Goal: Communication & Community: Answer question/provide support

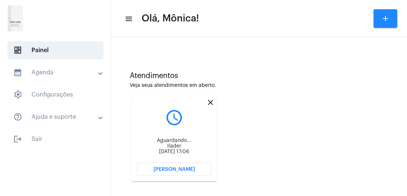
scroll to position [175, 0]
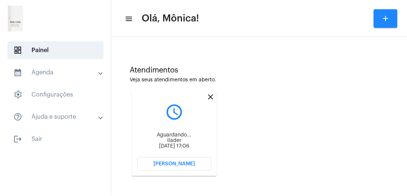
click at [174, 162] on span "[PERSON_NAME]" at bounding box center [174, 164] width 42 height 5
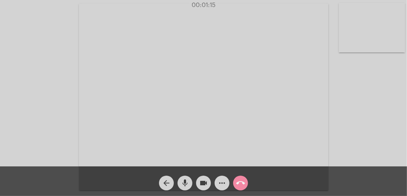
click at [379, 30] on video at bounding box center [372, 28] width 66 height 50
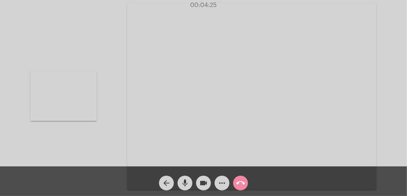
click at [77, 101] on video at bounding box center [63, 97] width 66 height 50
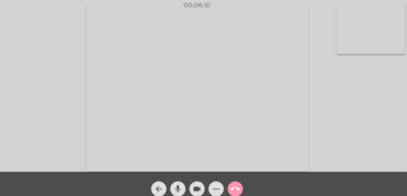
click at [186, 184] on mat-icon "mic" at bounding box center [185, 183] width 9 height 9
click at [186, 184] on mat-icon "mic_off" at bounding box center [185, 183] width 9 height 9
click at [377, 25] on video at bounding box center [372, 28] width 66 height 50
click at [92, 99] on video at bounding box center [75, 85] width 66 height 50
click at [183, 185] on mat-icon "mic" at bounding box center [185, 183] width 9 height 9
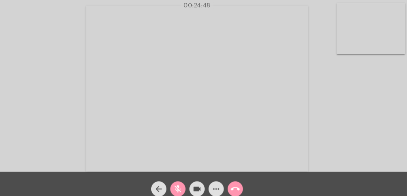
click at [183, 188] on mat-icon "mic_off" at bounding box center [185, 183] width 9 height 9
click at [379, 44] on video at bounding box center [372, 28] width 66 height 50
click at [76, 86] on video at bounding box center [75, 85] width 66 height 50
click at [242, 181] on mat-icon "call_end" at bounding box center [240, 183] width 9 height 9
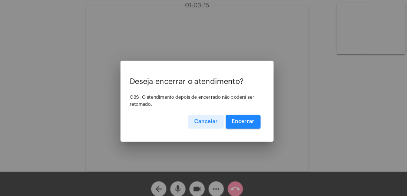
click at [245, 120] on span "Encerrar" at bounding box center [248, 118] width 22 height 5
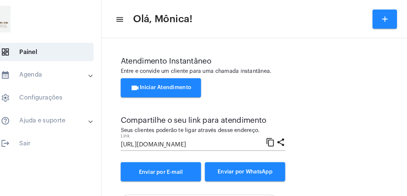
scroll to position [80, 0]
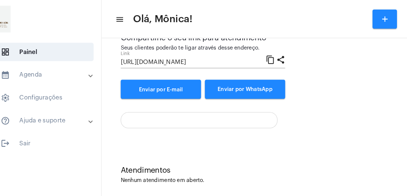
click at [337, 129] on div "Atendimento Instantâneo Entre e convide um cliente para uma chamada instantânea…" at bounding box center [259, 50] width 288 height 179
click at [346, 115] on div at bounding box center [259, 113] width 259 height 21
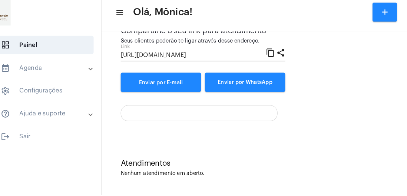
scroll to position [0, 0]
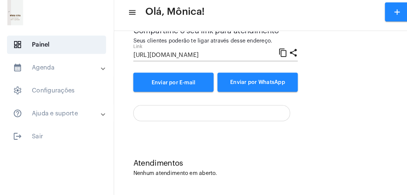
click at [364, 146] on div "Atendimentos Nenhum atendimento em aberto." at bounding box center [259, 166] width 288 height 54
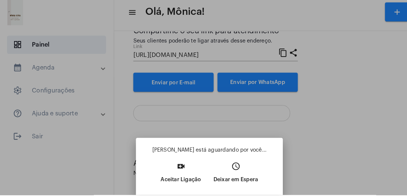
scroll to position [80, 0]
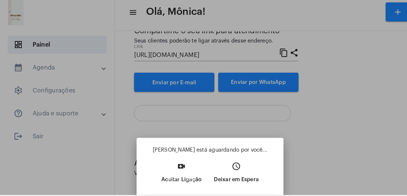
click at [176, 173] on mat-icon "video_call" at bounding box center [176, 168] width 9 height 9
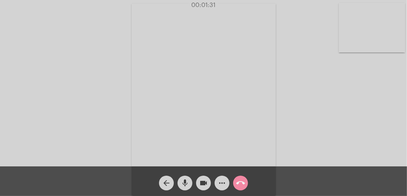
click at [371, 37] on video at bounding box center [372, 28] width 66 height 50
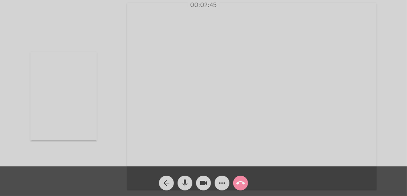
click at [63, 109] on video at bounding box center [63, 96] width 66 height 89
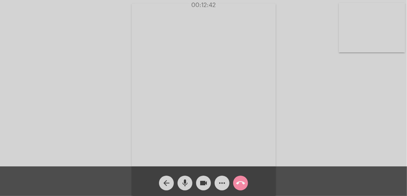
click at [373, 29] on video at bounding box center [372, 28] width 66 height 50
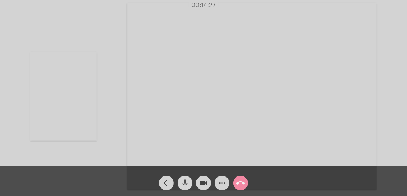
click at [188, 190] on span "mic" at bounding box center [185, 183] width 9 height 15
click at [76, 120] on video at bounding box center [63, 96] width 66 height 89
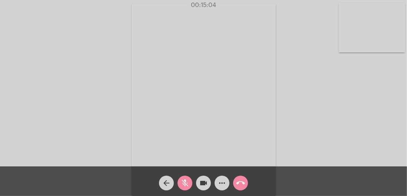
click at [184, 184] on mat-icon "mic_off" at bounding box center [185, 183] width 9 height 9
click at [185, 186] on mat-icon "mic" at bounding box center [185, 183] width 9 height 9
click at [187, 190] on span "mic_off" at bounding box center [185, 183] width 9 height 15
click at [189, 187] on mat-icon "mic" at bounding box center [185, 183] width 9 height 9
click at [187, 185] on mat-icon "mic_off" at bounding box center [185, 183] width 9 height 9
